Goal: Task Accomplishment & Management: Use online tool/utility

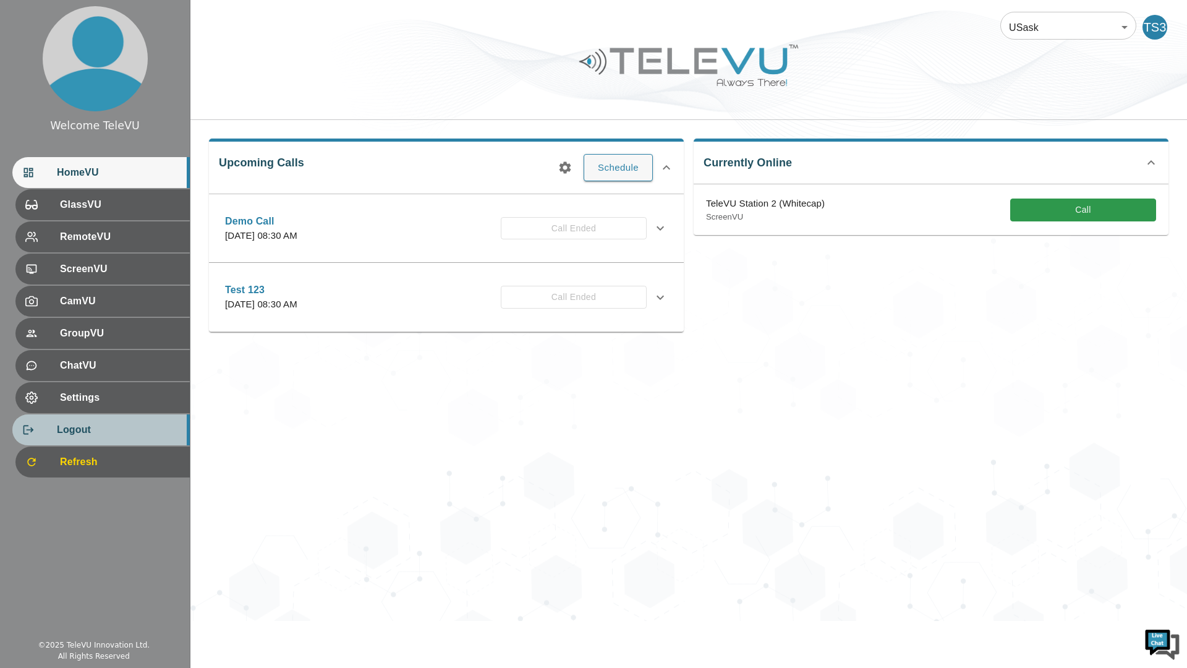
click at [92, 425] on span "Logout" at bounding box center [118, 429] width 123 height 15
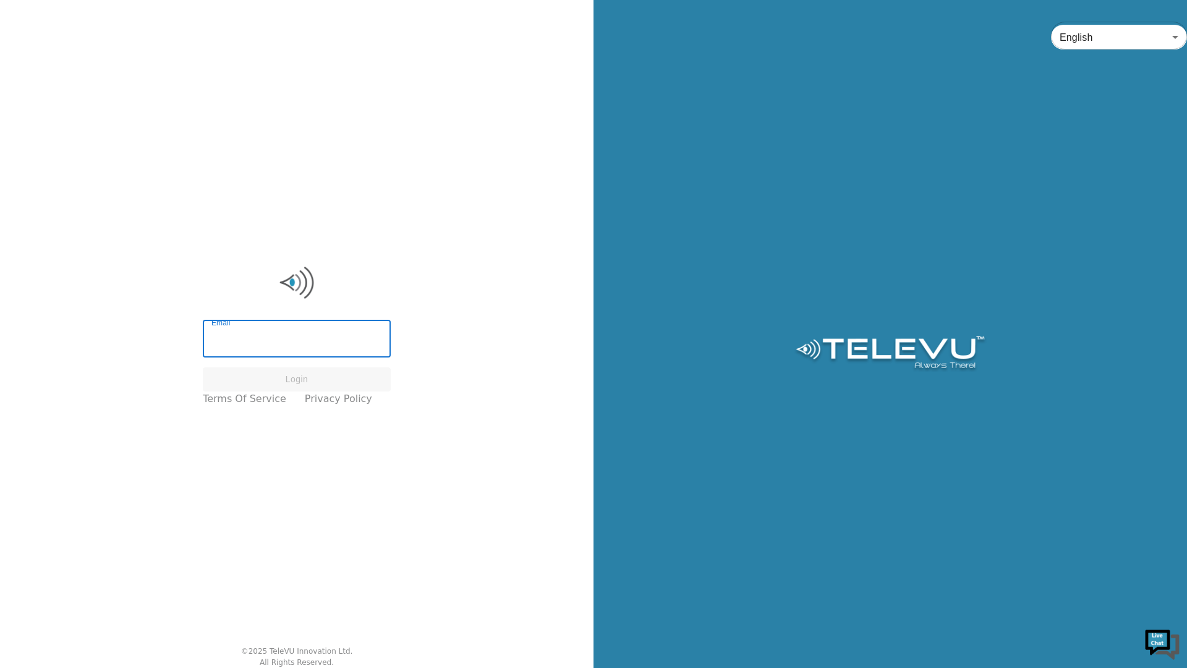
click at [297, 327] on input "Email" at bounding box center [297, 340] width 188 height 35
click at [312, 344] on input "Email" at bounding box center [297, 340] width 188 height 35
type input "station+usask3@televu.ca"
click at [299, 382] on button "Login" at bounding box center [297, 379] width 188 height 24
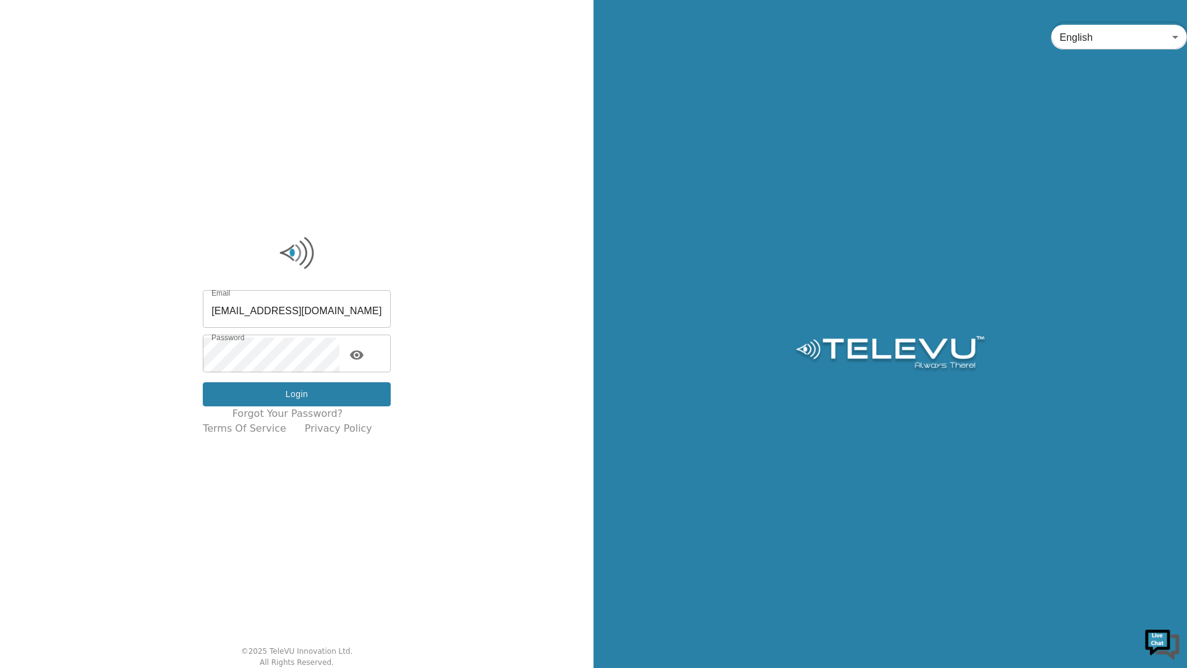
click at [282, 389] on button "Login" at bounding box center [297, 394] width 188 height 24
